Goal: Task Accomplishment & Management: Use online tool/utility

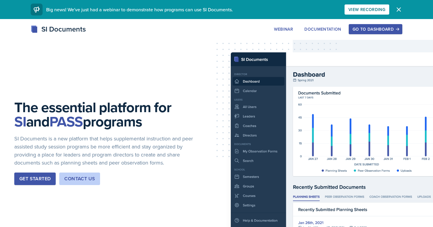
click at [361, 30] on div "Go to Dashboard" at bounding box center [376, 29] width 46 height 5
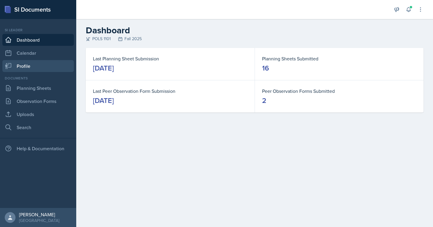
click at [50, 65] on link "Profile" at bounding box center [38, 66] width 72 height 12
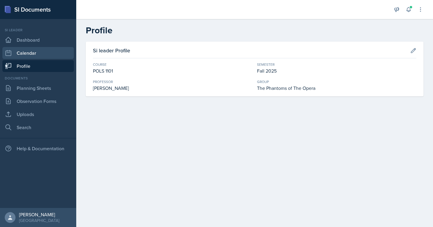
click at [50, 52] on link "Calendar" at bounding box center [38, 53] width 72 height 12
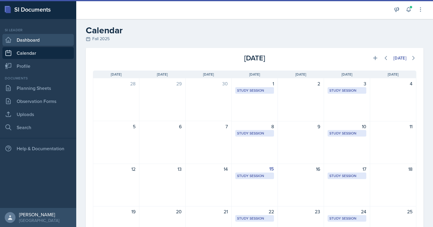
click at [47, 40] on link "Dashboard" at bounding box center [38, 40] width 72 height 12
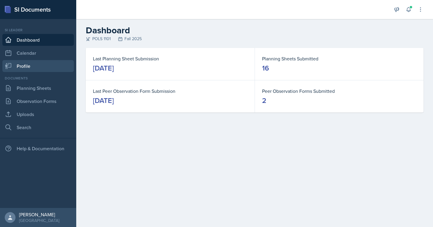
click at [54, 69] on link "Profile" at bounding box center [38, 66] width 72 height 12
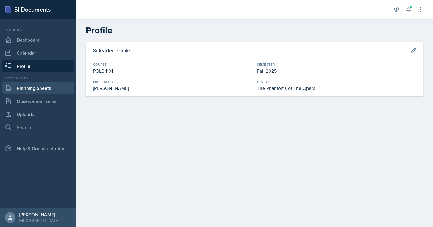
click at [57, 86] on link "Planning Sheets" at bounding box center [38, 88] width 72 height 12
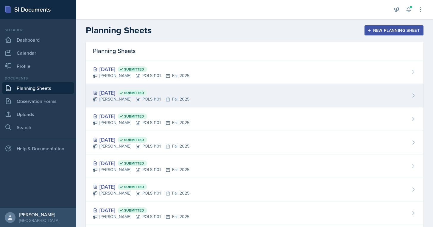
click at [189, 92] on div "[DATE] Submitted" at bounding box center [141, 93] width 97 height 8
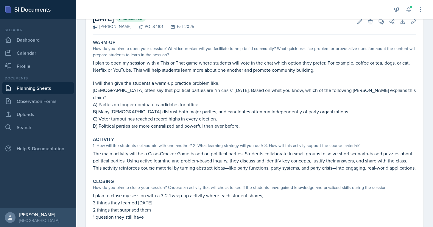
scroll to position [39, 0]
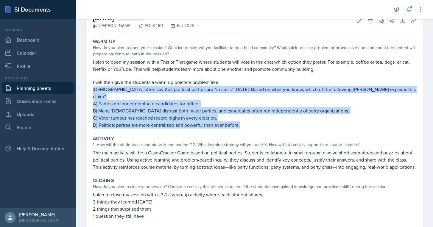
drag, startPoint x: 91, startPoint y: 87, endPoint x: 240, endPoint y: 118, distance: 152.5
click at [240, 118] on div "Warm-Up How do you plan to open your session? What icebreaker will you facilita…" at bounding box center [255, 83] width 328 height 95
copy div "[DEMOGRAPHIC_DATA] often say that political parties are “in crisis” [DATE]. Bas…"
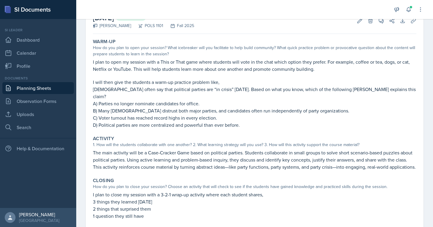
click at [327, 68] on p "I plan to open my session with a This or That game where students will vote in …" at bounding box center [255, 65] width 324 height 14
